Goal: Check status: Check status

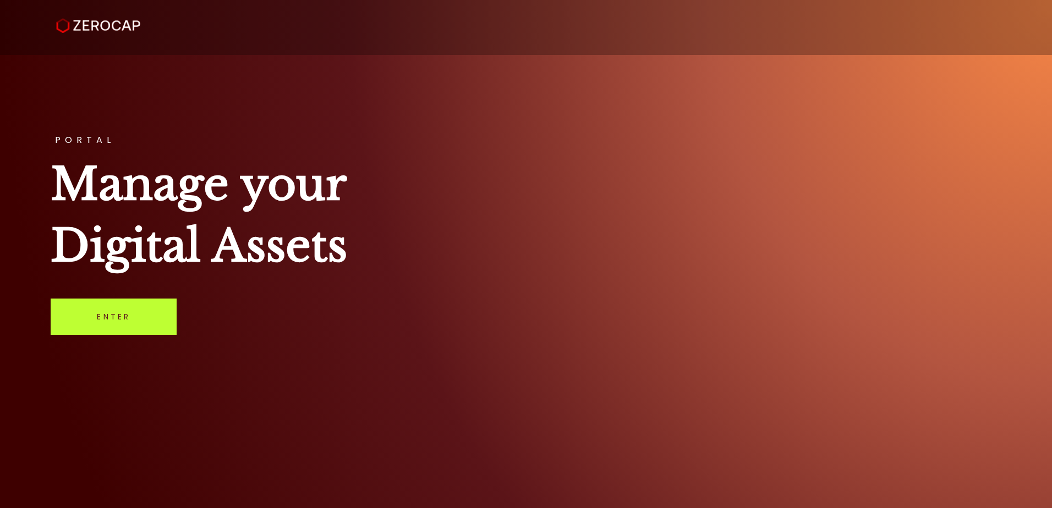
click at [109, 320] on link "Enter" at bounding box center [114, 317] width 126 height 36
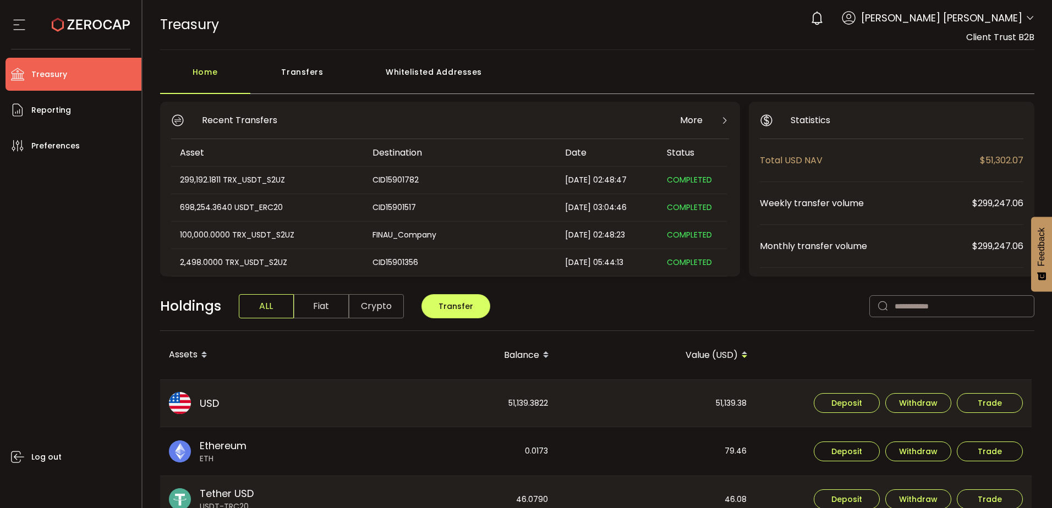
click at [311, 76] on div "Transfers" at bounding box center [302, 77] width 105 height 33
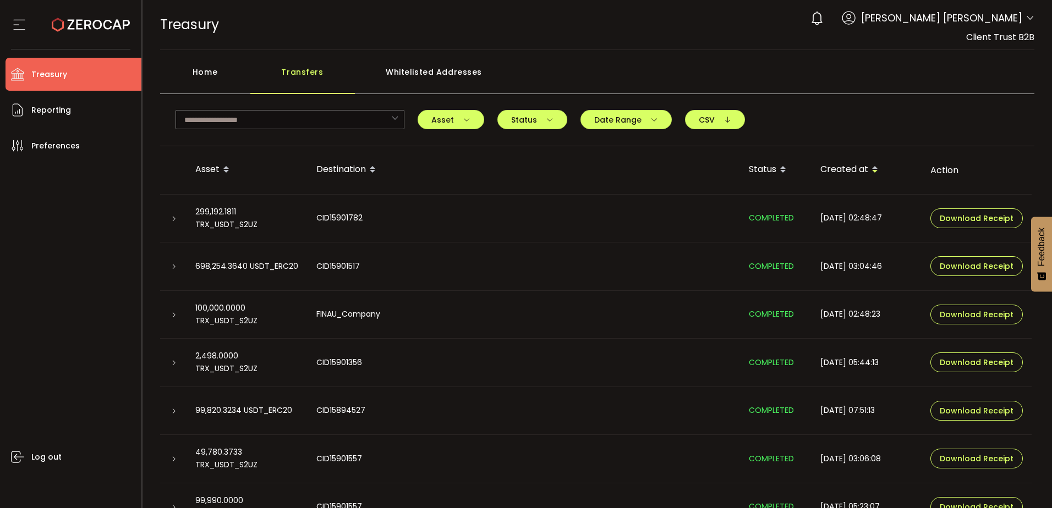
click at [174, 216] on icon at bounding box center [174, 219] width 7 height 7
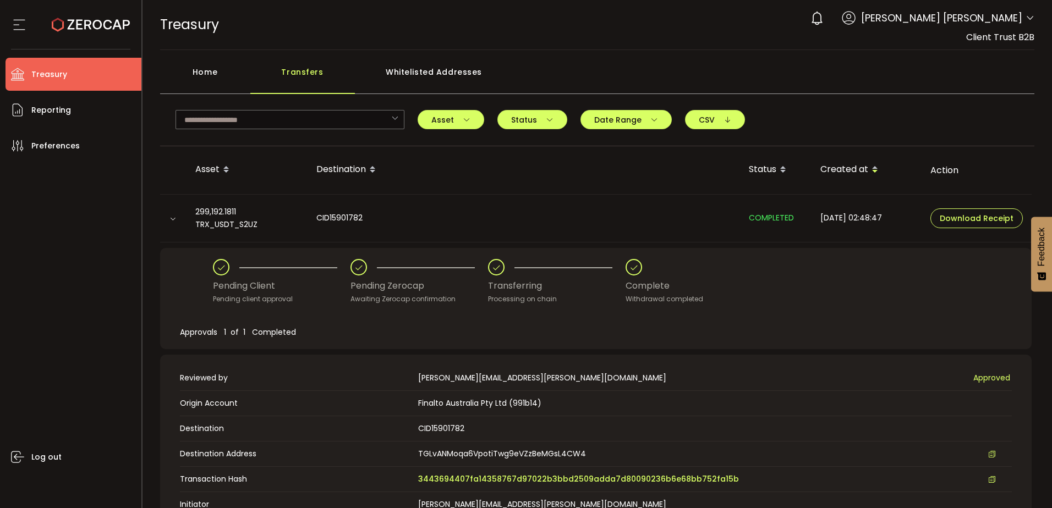
click at [607, 294] on div "Processing on chain" at bounding box center [557, 299] width 138 height 11
click at [670, 276] on div "Complete" at bounding box center [665, 286] width 78 height 21
click at [660, 303] on div "Withdrawal completed" at bounding box center [665, 299] width 78 height 11
click at [599, 267] on icon at bounding box center [563, 267] width 98 height 1
click at [489, 277] on div "Transferring" at bounding box center [557, 286] width 138 height 21
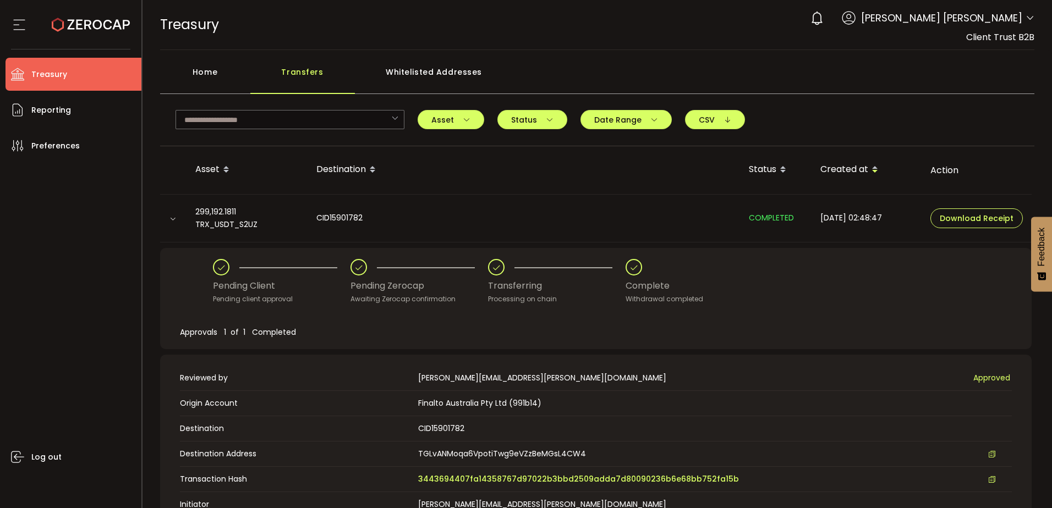
click at [753, 217] on span "COMPLETED" at bounding box center [771, 217] width 45 height 11
click at [825, 20] on icon at bounding box center [816, 17] width 15 height 15
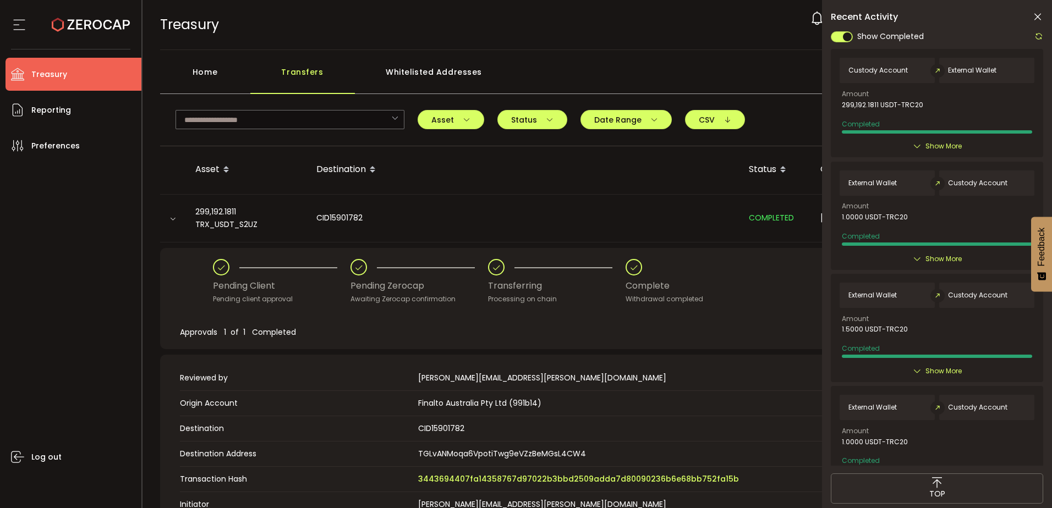
click at [913, 144] on icon at bounding box center [917, 146] width 9 height 9
click at [918, 146] on icon at bounding box center [917, 146] width 9 height 9
click at [952, 145] on span "Show More" at bounding box center [943, 146] width 36 height 11
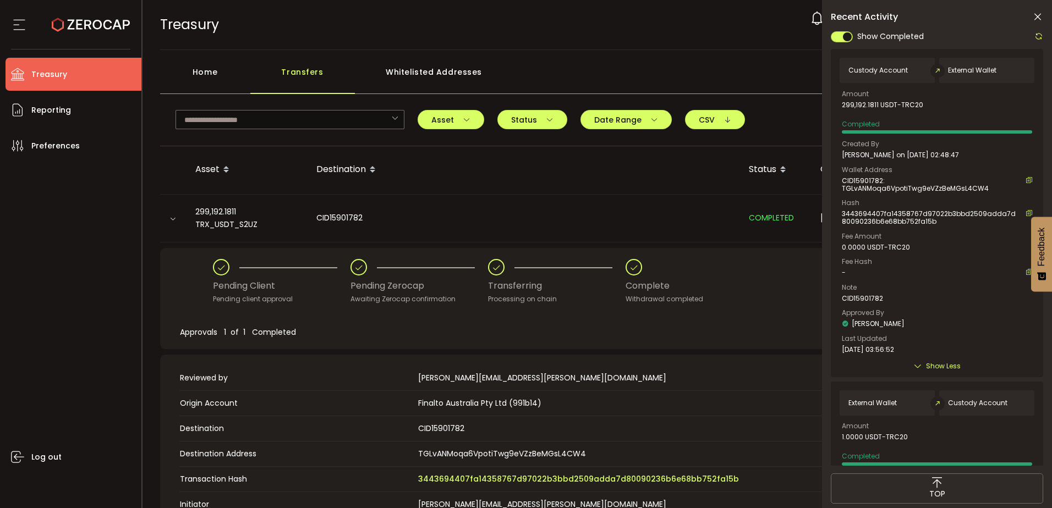
click at [926, 363] on span "Show Less" at bounding box center [943, 366] width 35 height 11
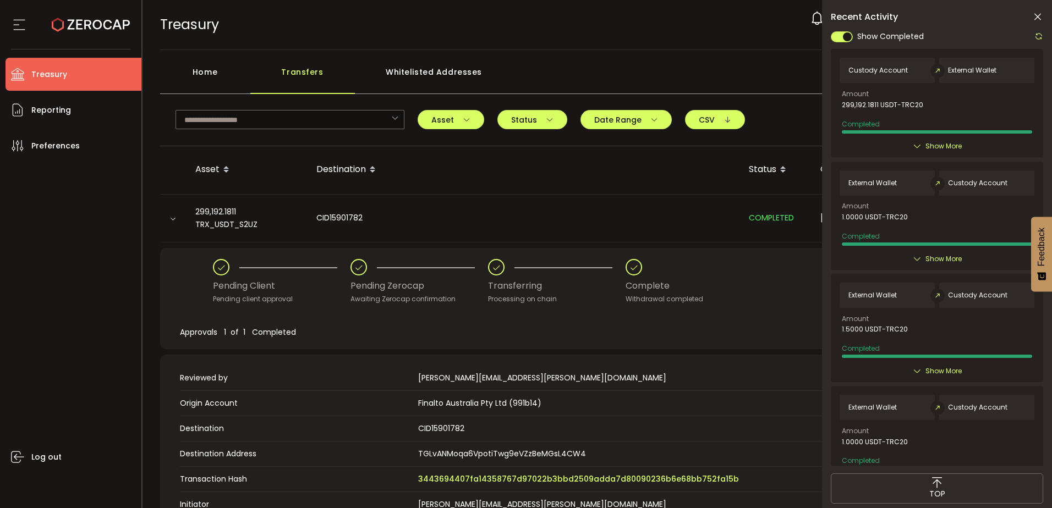
click at [951, 140] on div "Custody Account External Wallet Amount 299,192.1811 USDT-TRC20 Completed Create…" at bounding box center [937, 103] width 212 height 108
click at [945, 147] on span "Show More" at bounding box center [943, 146] width 36 height 11
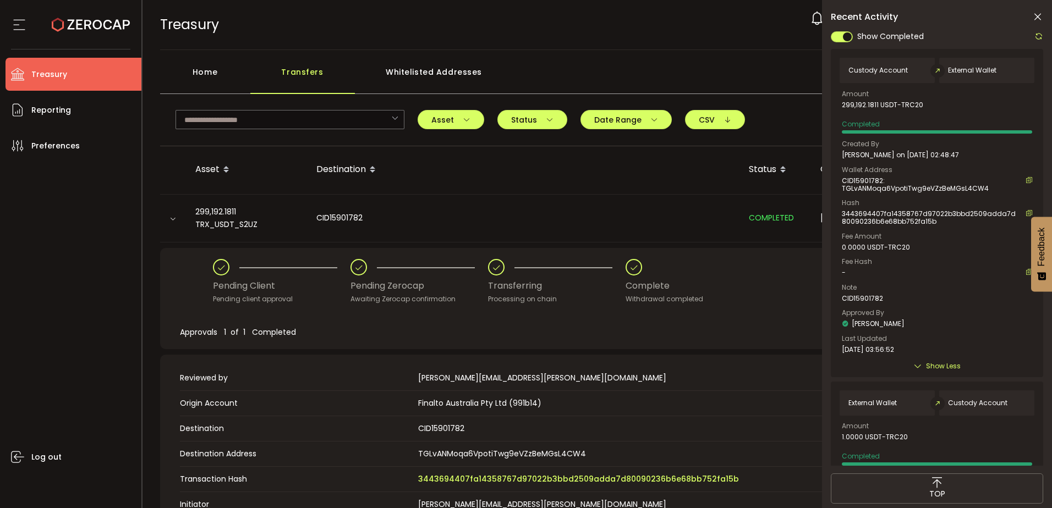
click at [1035, 16] on icon at bounding box center [1037, 17] width 11 height 11
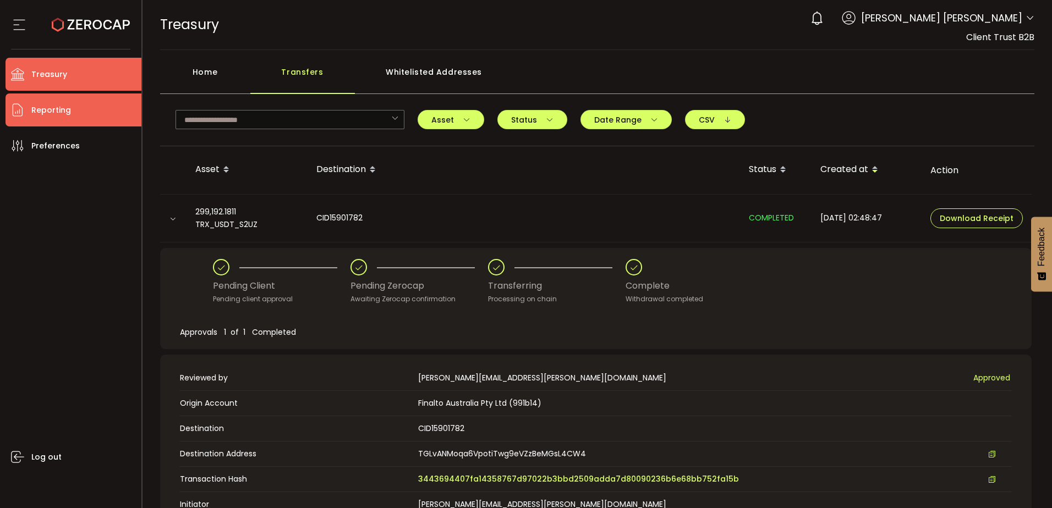
click at [52, 108] on span "Reporting" at bounding box center [51, 110] width 40 height 16
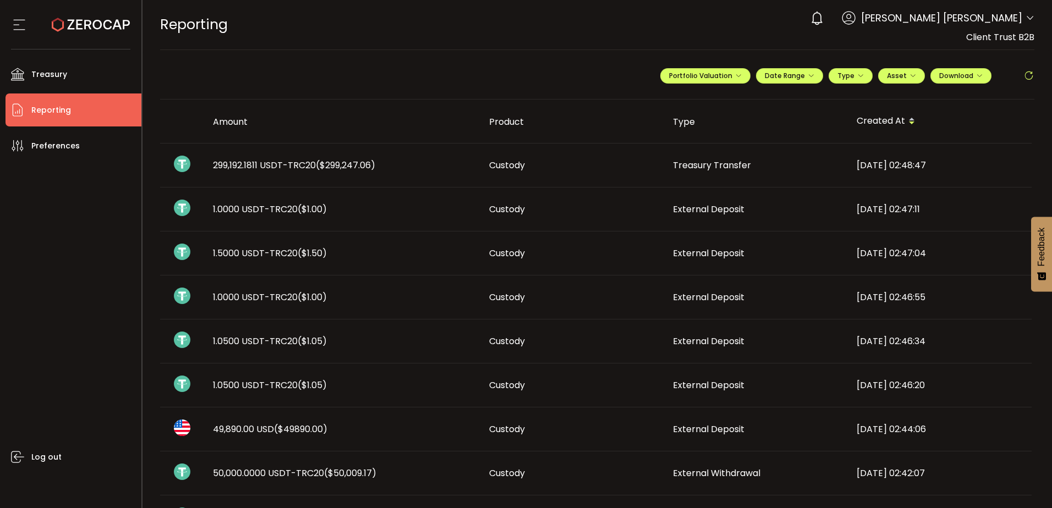
click at [28, 17] on div at bounding box center [70, 25] width 119 height 50
click at [15, 26] on icon at bounding box center [19, 25] width 17 height 17
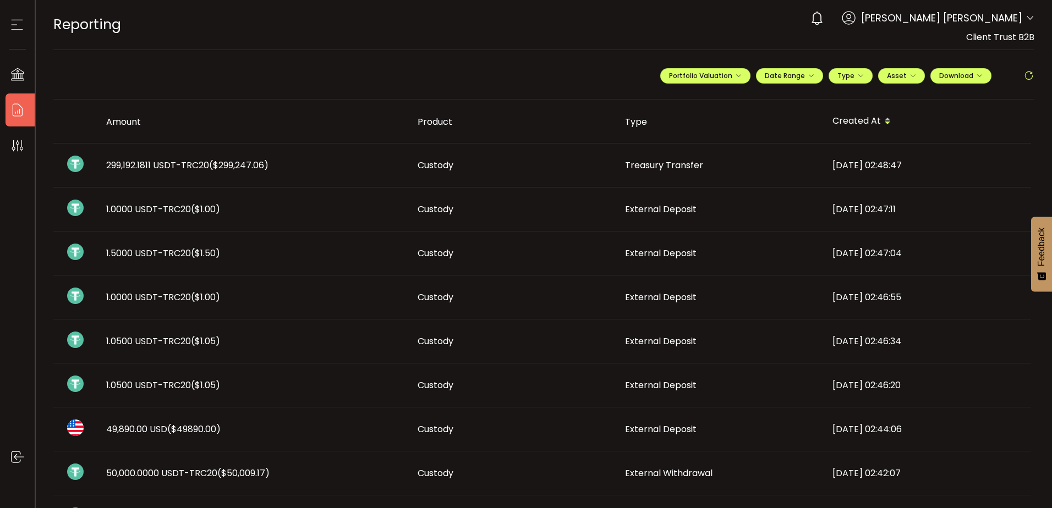
click at [16, 24] on icon at bounding box center [17, 25] width 17 height 17
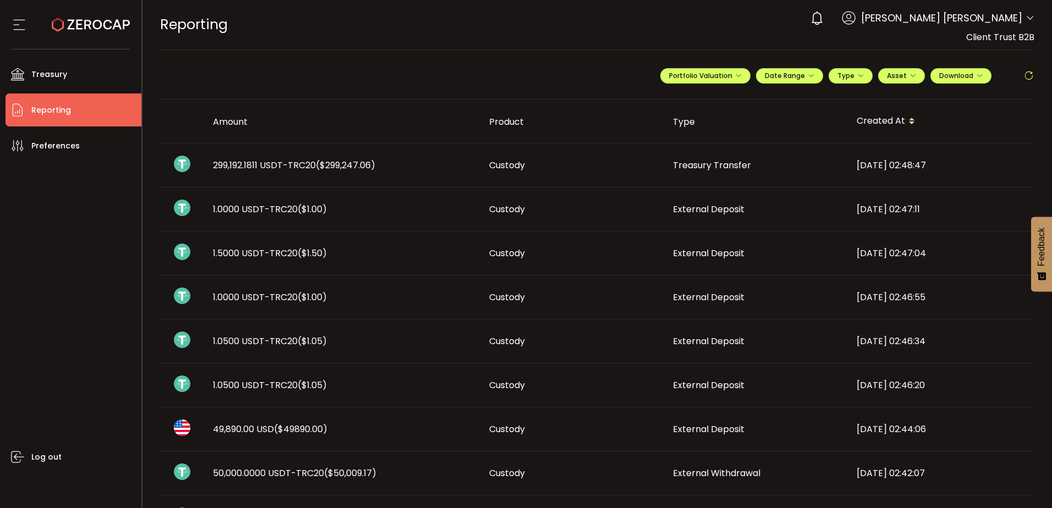
drag, startPoint x: 58, startPoint y: 110, endPoint x: 60, endPoint y: 128, distance: 18.2
click at [58, 110] on span "Reporting" at bounding box center [51, 110] width 40 height 16
